Goal: Check status: Check status

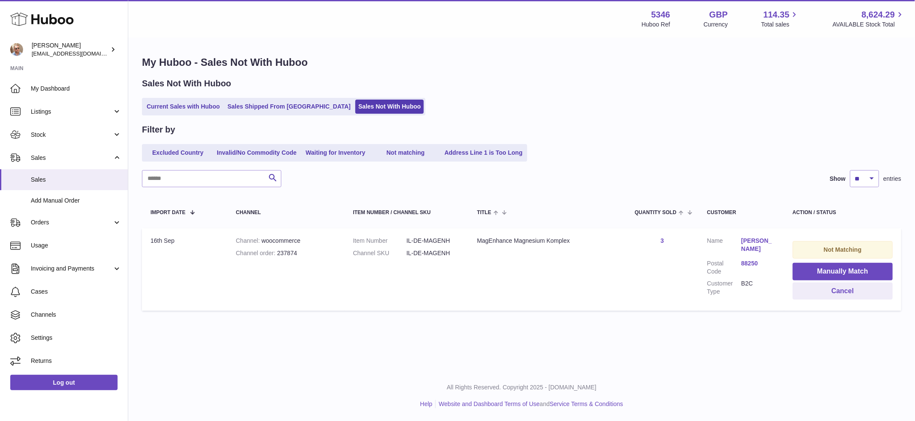
click at [449, 303] on td "Item Number IL-DE-MAGENH Channel SKU IL-DE-MAGENH" at bounding box center [407, 269] width 124 height 83
drag, startPoint x: 302, startPoint y: 250, endPoint x: 278, endPoint y: 254, distance: 23.9
click at [278, 254] on div "Channel order 237874" at bounding box center [286, 253] width 100 height 8
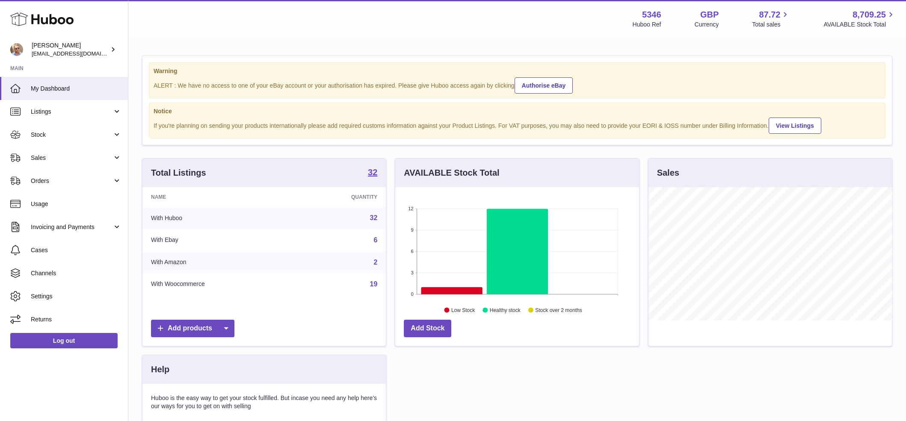
scroll to position [133, 244]
click at [64, 187] on link "Orders" at bounding box center [64, 180] width 128 height 23
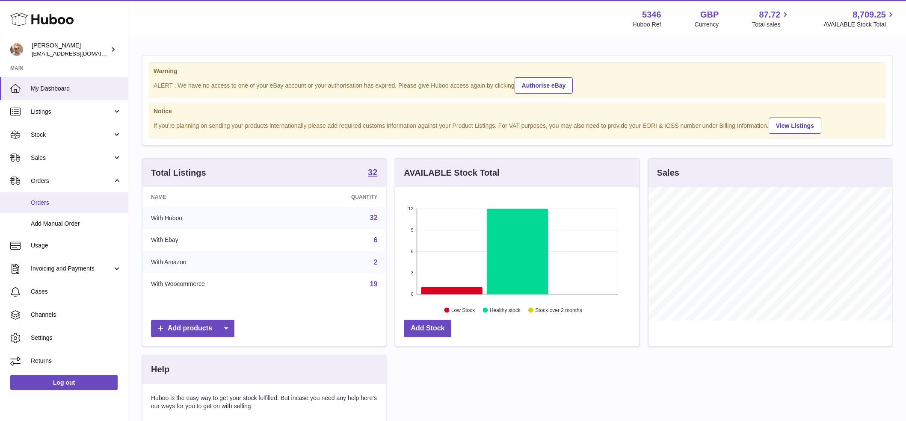
click at [57, 204] on span "Orders" at bounding box center [76, 203] width 91 height 8
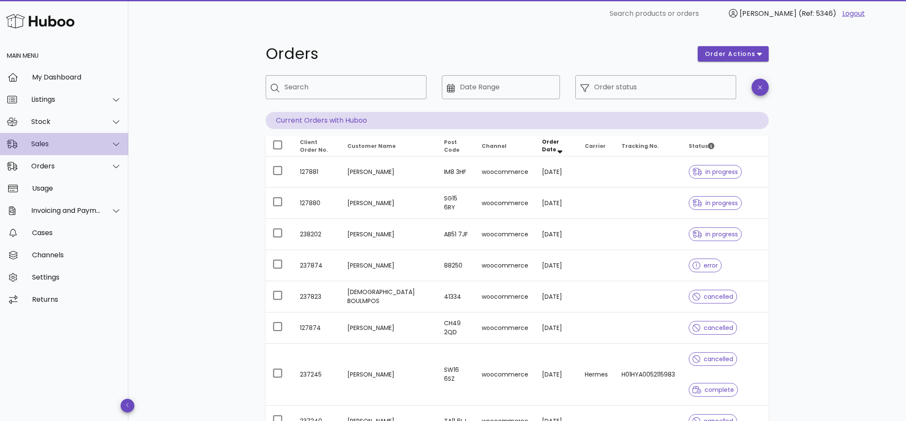
click at [66, 140] on div "Sales" at bounding box center [66, 144] width 70 height 8
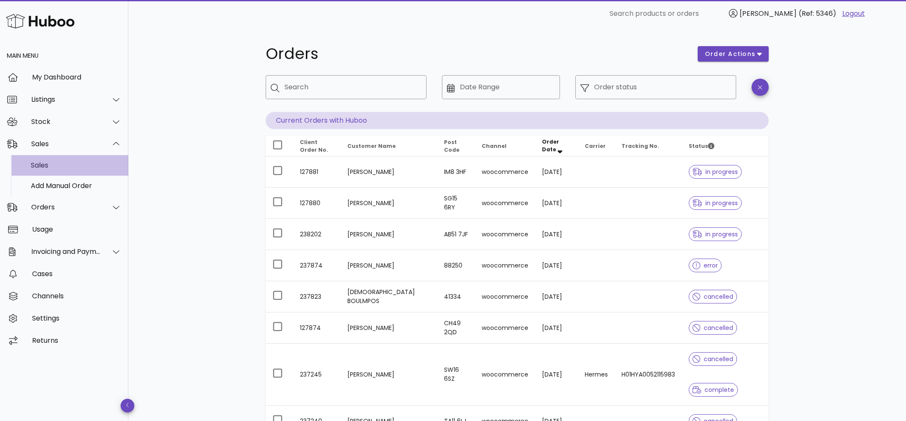
click at [59, 163] on div "Sales" at bounding box center [76, 165] width 91 height 8
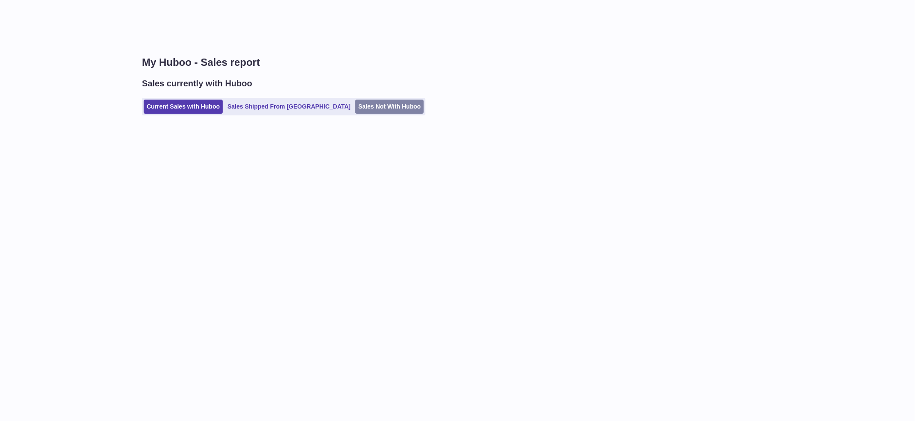
click at [355, 113] on link "Sales Not With Huboo" at bounding box center [389, 107] width 68 height 14
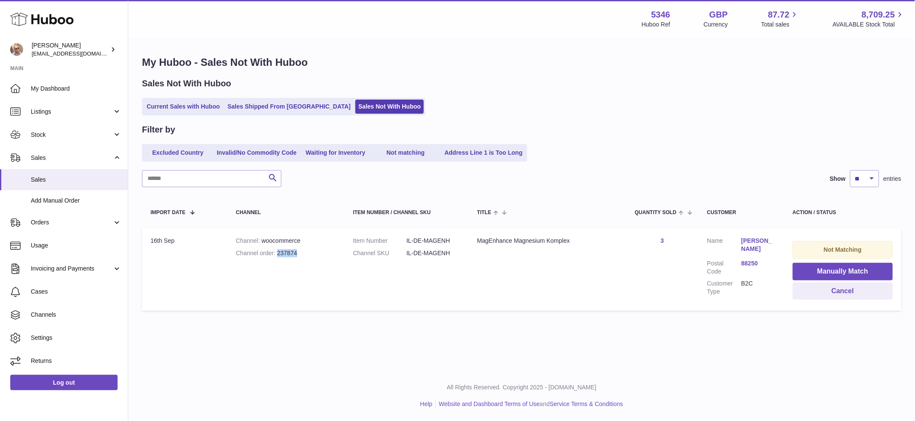
drag, startPoint x: 298, startPoint y: 254, endPoint x: 277, endPoint y: 253, distance: 21.4
click at [277, 253] on div "Channel order 237874" at bounding box center [286, 253] width 100 height 8
copy div "237874"
click at [290, 251] on div "Channel order 237874" at bounding box center [286, 253] width 100 height 8
drag, startPoint x: 278, startPoint y: 254, endPoint x: 298, endPoint y: 255, distance: 20.6
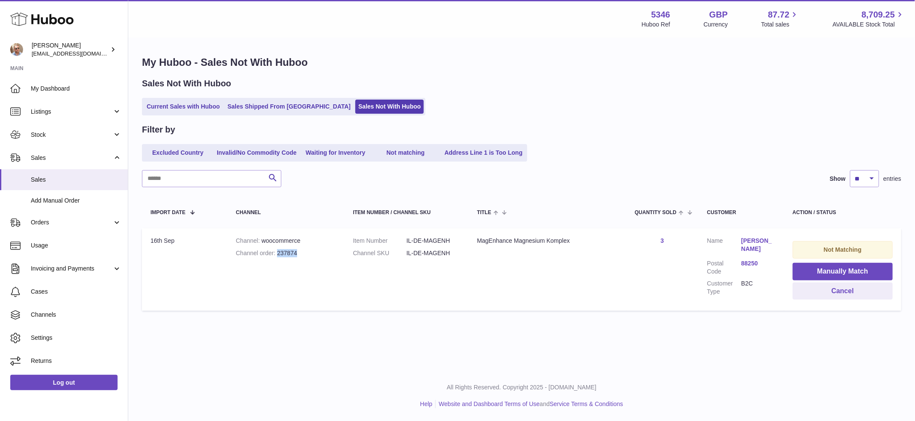
click at [298, 255] on div "Channel order 237874" at bounding box center [286, 253] width 100 height 8
copy div "237874"
click at [848, 295] on button "Cancel" at bounding box center [843, 292] width 100 height 18
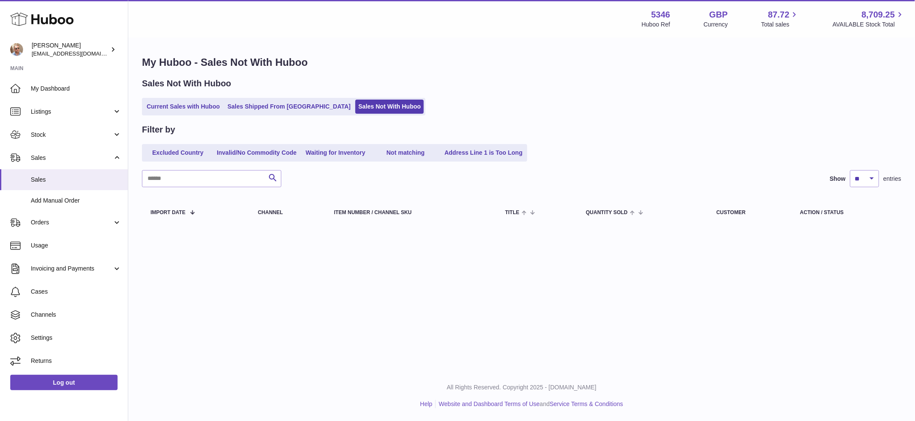
click at [616, 127] on div "Filter by" at bounding box center [522, 130] width 760 height 12
